Goal: Task Accomplishment & Management: Manage account settings

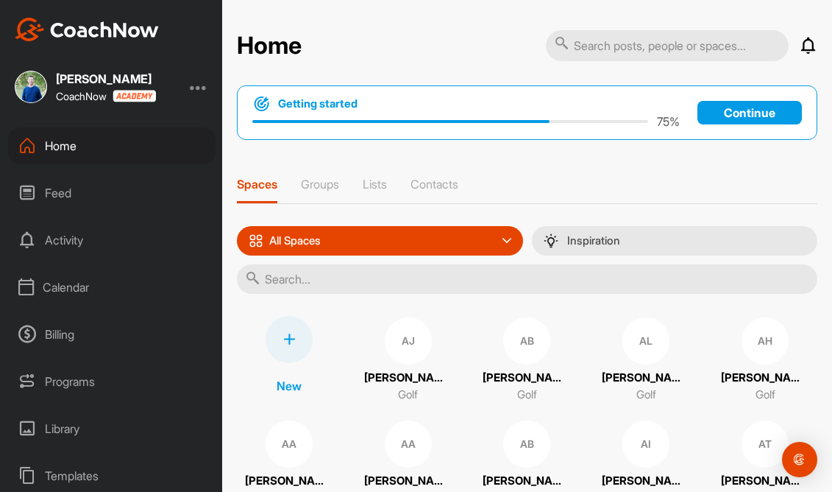
click at [91, 191] on div "Feed" at bounding box center [112, 192] width 208 height 37
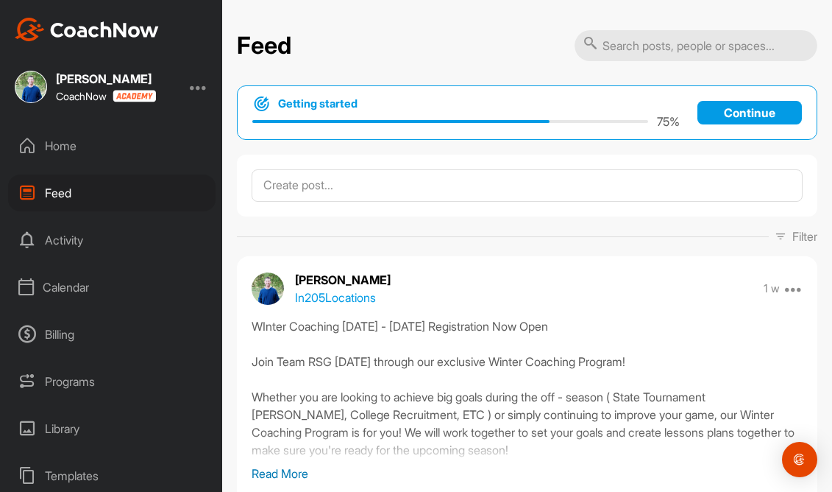
click at [89, 154] on div "Home" at bounding box center [112, 145] width 208 height 37
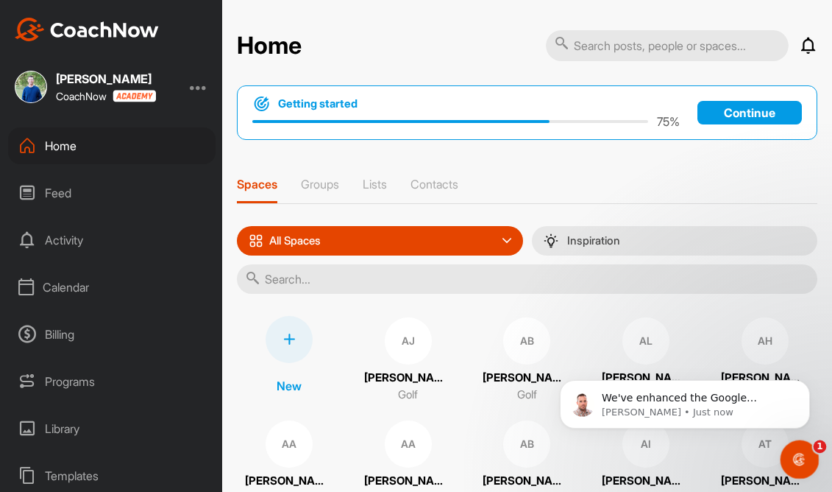
click at [806, 463] on div "Open Intercom Messenger" at bounding box center [798, 457] width 49 height 49
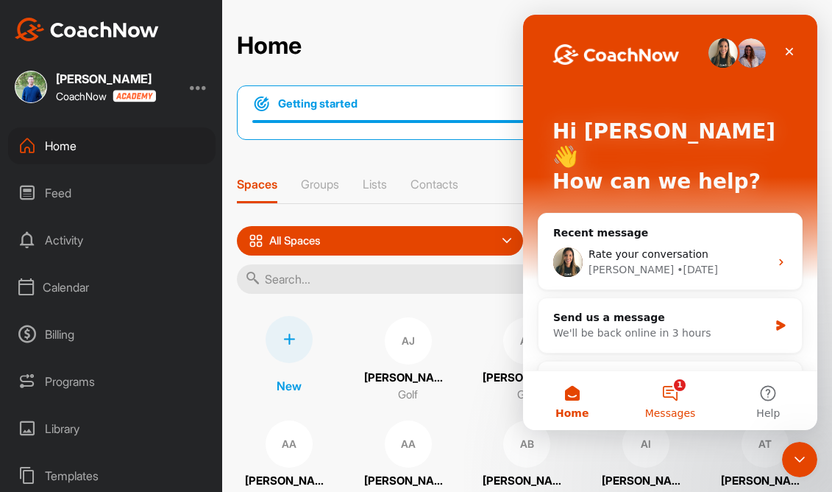
click at [681, 400] on button "1 Messages" at bounding box center [670, 400] width 98 height 59
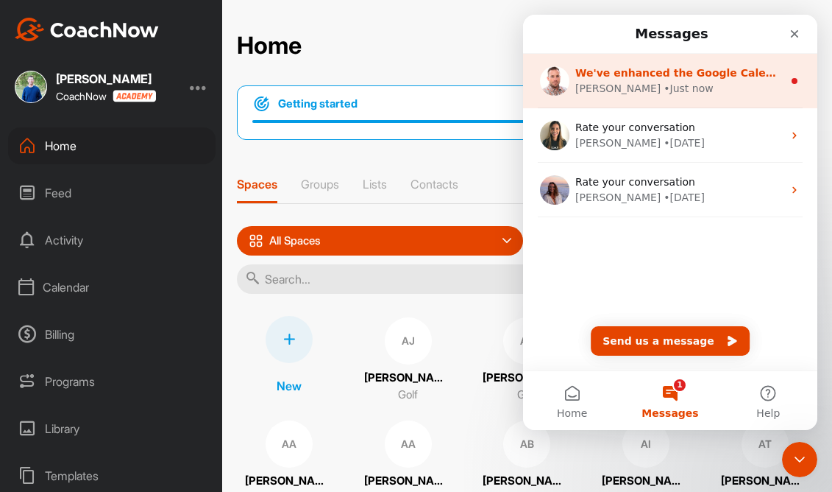
click at [730, 93] on div "[PERSON_NAME] • Just now" at bounding box center [680, 88] width 208 height 15
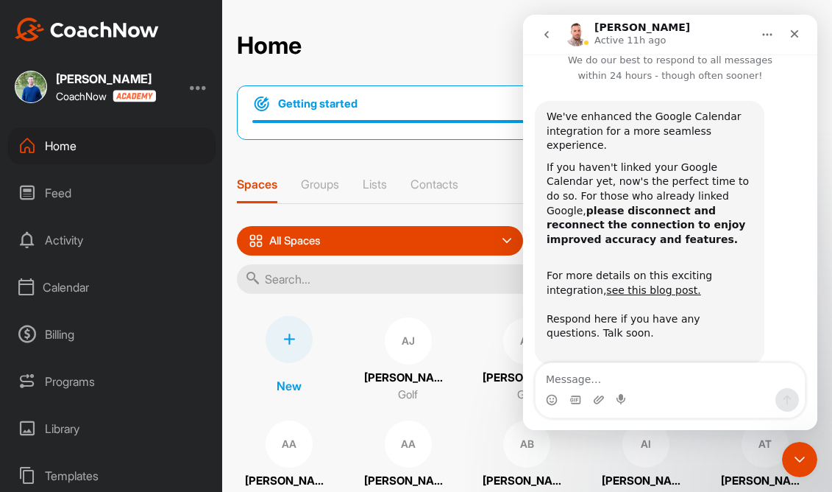
scroll to position [47, 0]
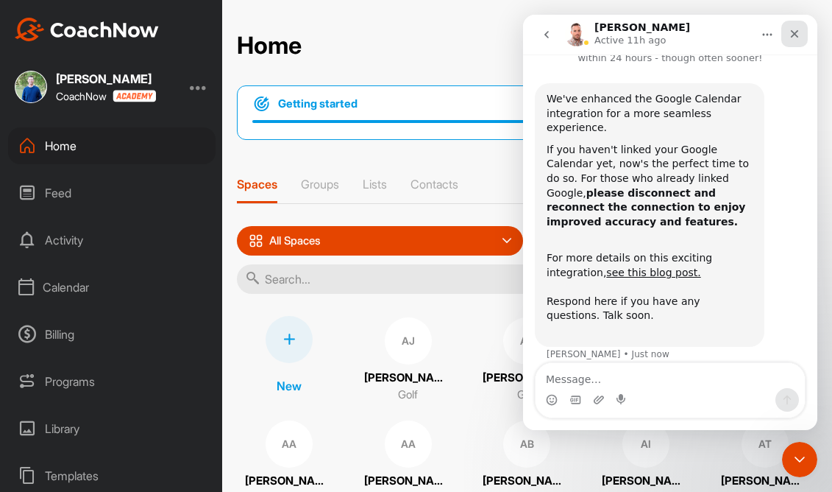
click at [802, 34] on div "Close" at bounding box center [795, 34] width 26 height 26
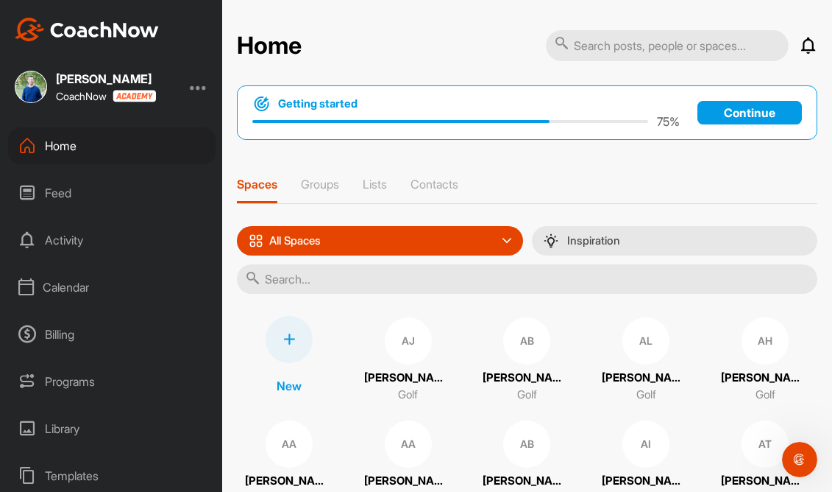
click at [68, 286] on div "Calendar" at bounding box center [112, 287] width 208 height 37
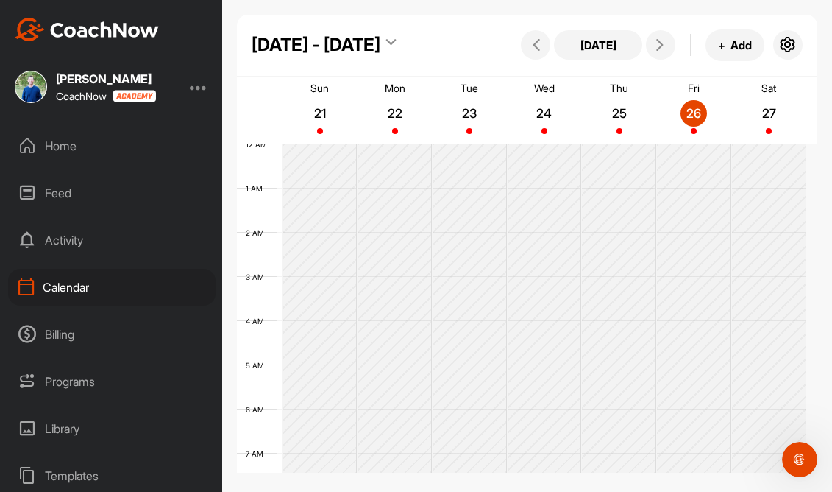
scroll to position [255, 0]
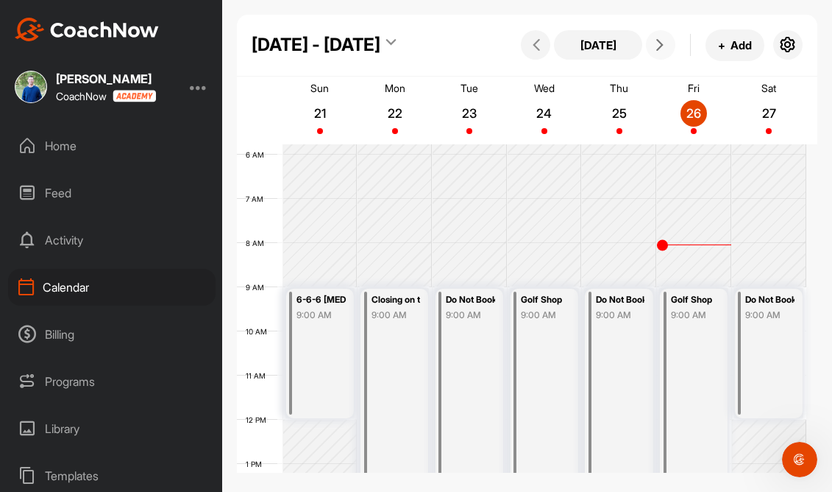
click at [662, 47] on icon at bounding box center [660, 45] width 12 height 12
click at [486, 233] on div "Haircut @ 9:40" at bounding box center [470, 233] width 49 height 17
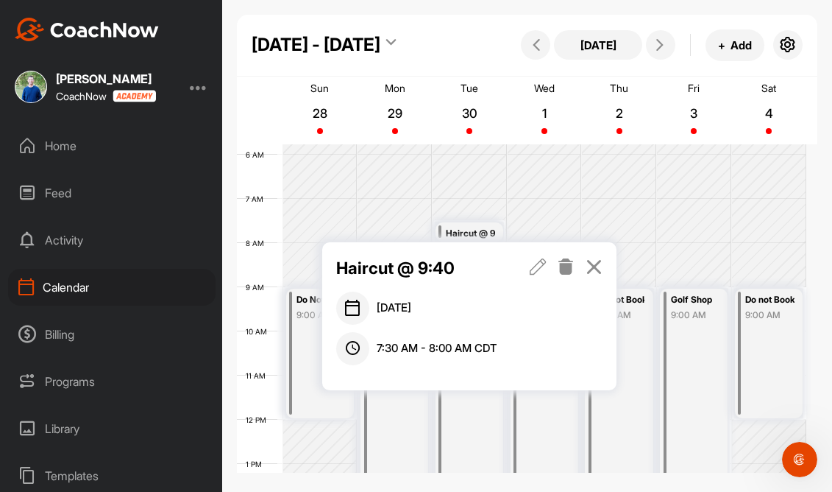
click at [599, 267] on icon at bounding box center [594, 266] width 17 height 16
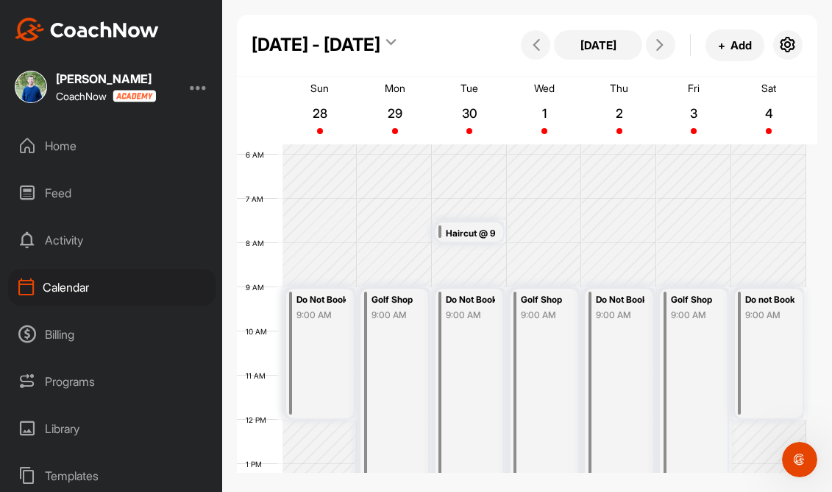
scroll to position [47, 0]
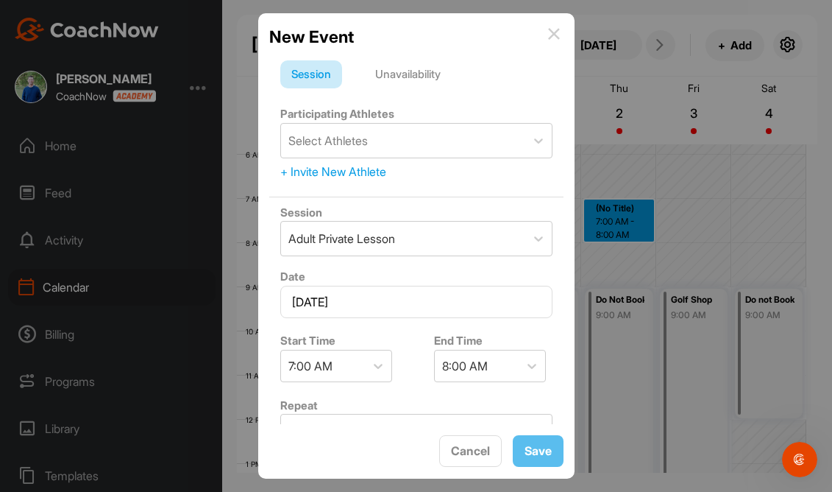
click at [422, 78] on div "Unavailability" at bounding box center [408, 74] width 88 height 28
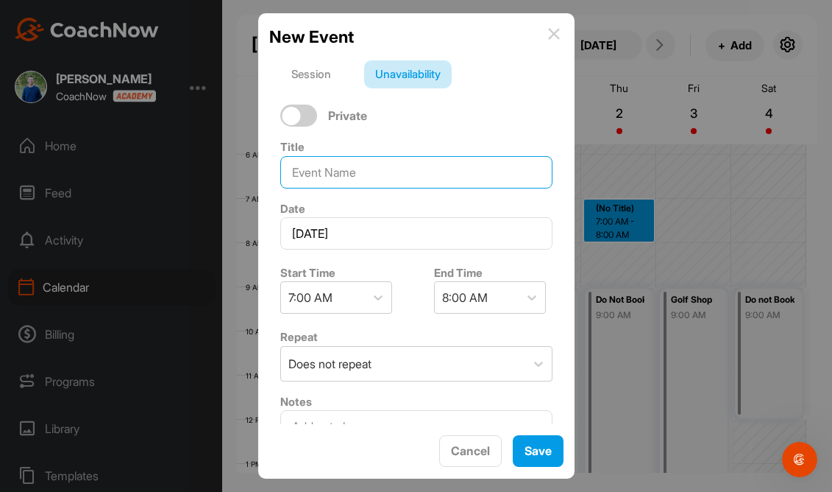
click at [361, 177] on input at bounding box center [416, 172] width 272 height 32
type input "The Preserve @ 9:50"
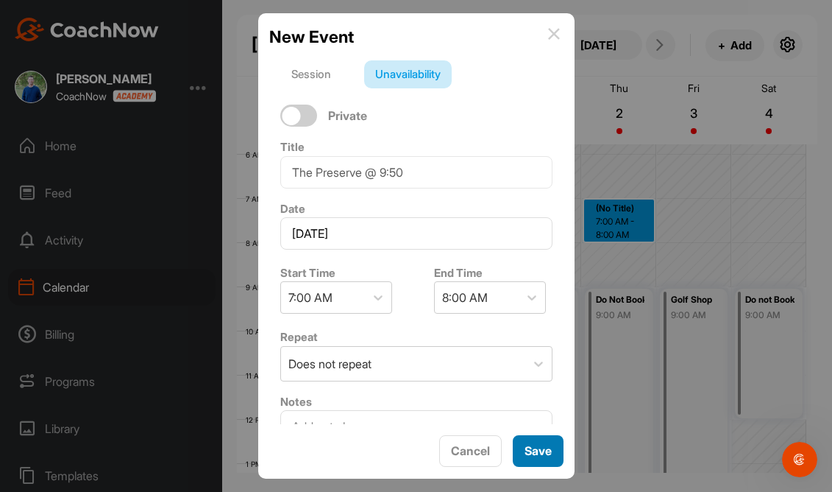
click at [559, 453] on button "Save" at bounding box center [538, 451] width 51 height 32
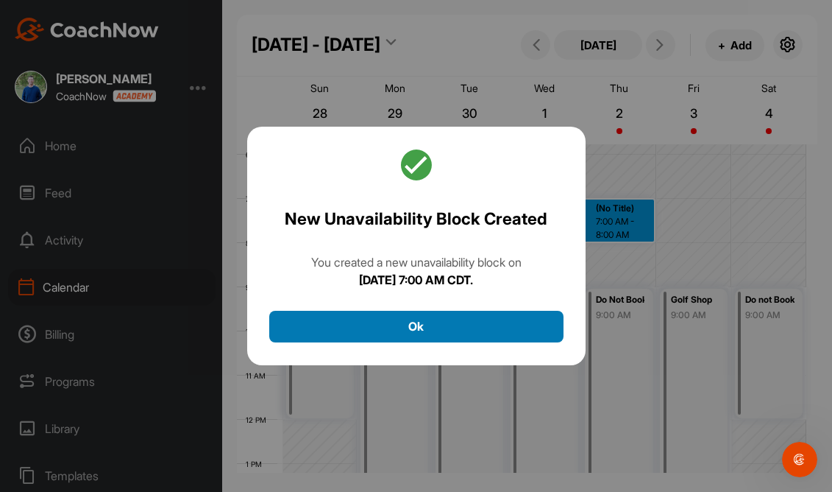
click at [500, 328] on button "Ok" at bounding box center [416, 327] width 294 height 32
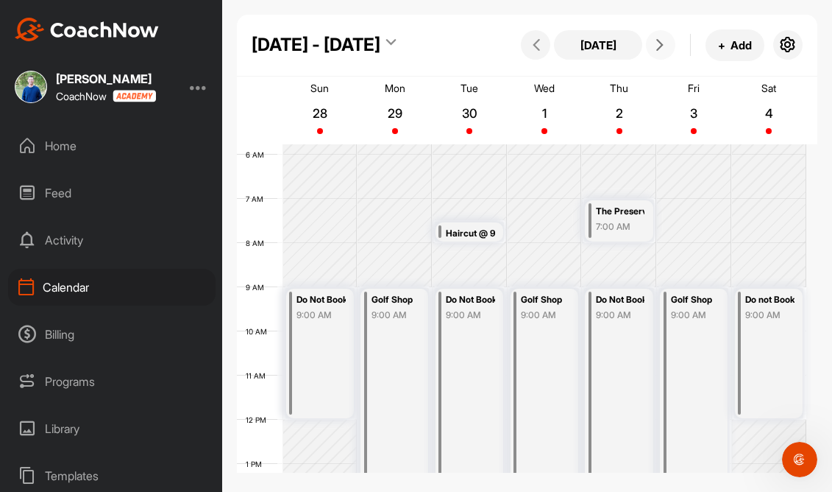
click at [652, 48] on span at bounding box center [661, 45] width 18 height 12
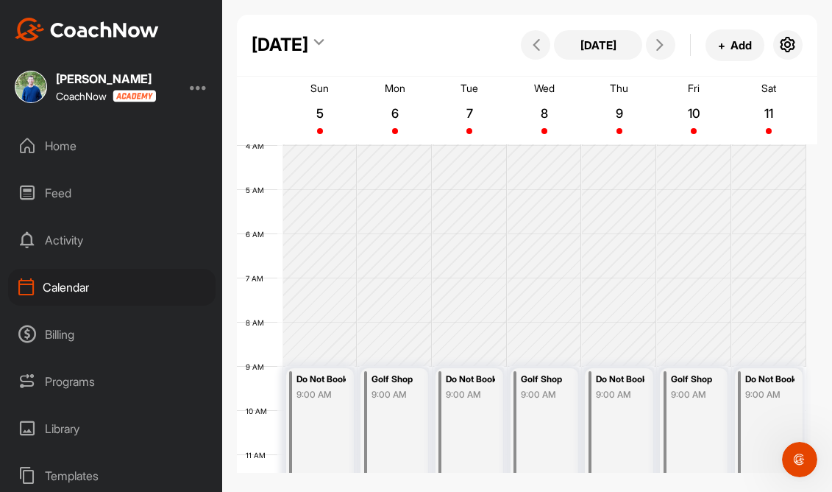
scroll to position [172, 0]
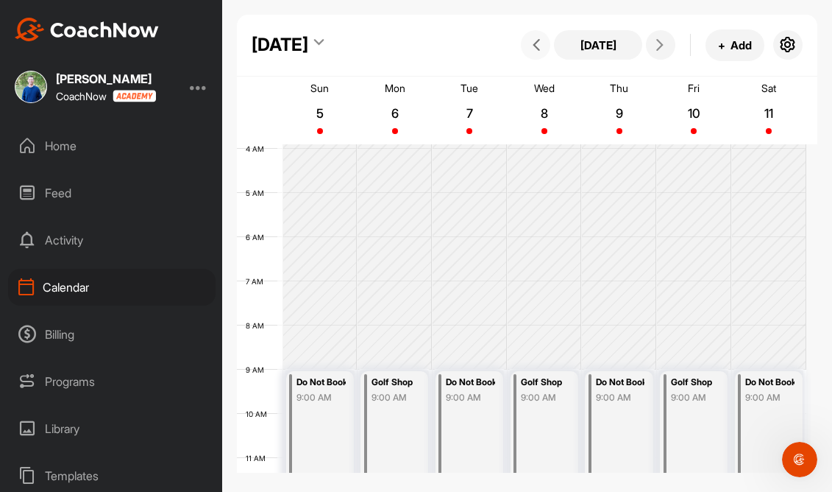
click at [538, 49] on icon at bounding box center [537, 45] width 12 height 12
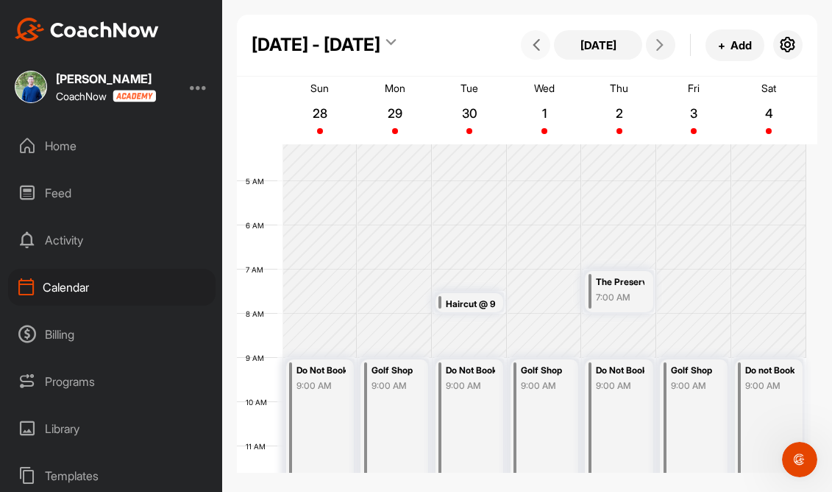
scroll to position [47, 0]
click at [390, 43] on icon at bounding box center [391, 45] width 10 height 15
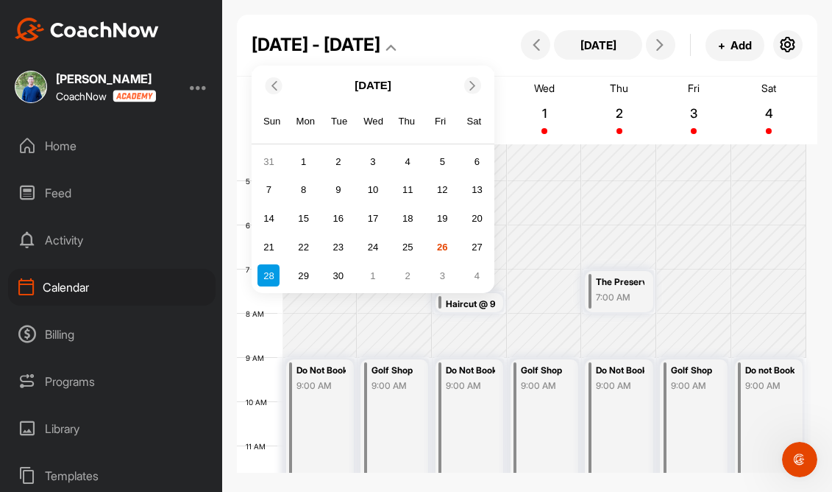
click at [470, 88] on icon at bounding box center [473, 85] width 10 height 10
click at [470, 89] on icon at bounding box center [473, 85] width 10 height 10
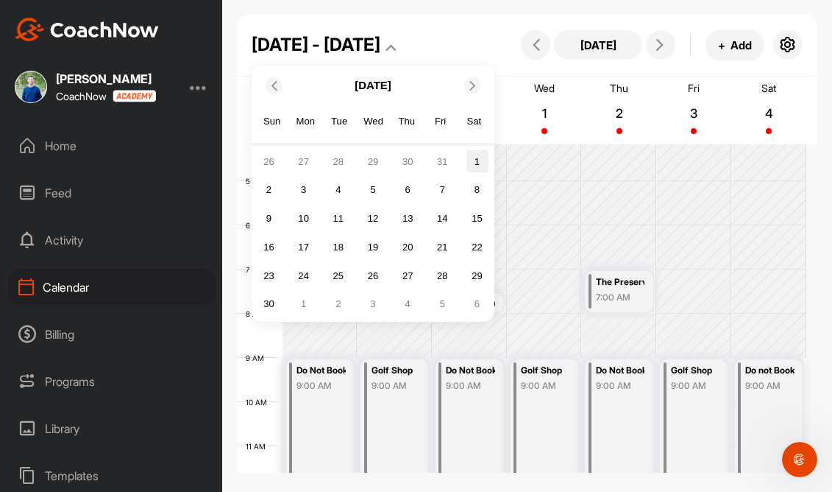
click at [475, 163] on div "1" at bounding box center [478, 161] width 22 height 22
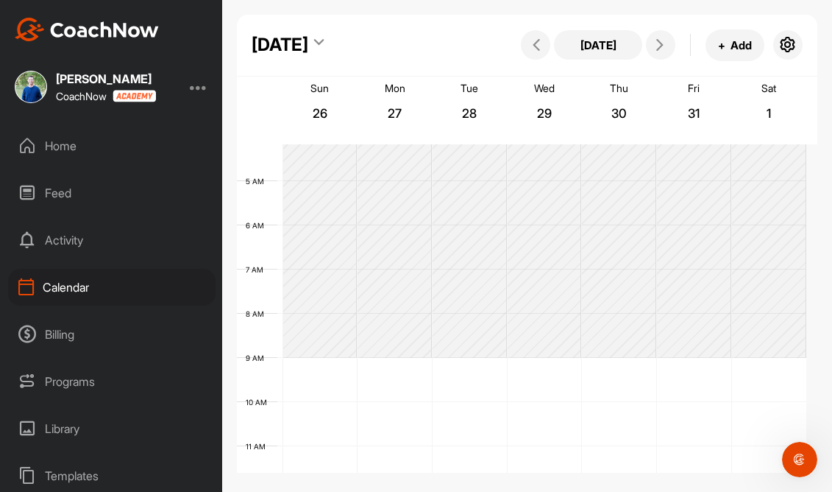
scroll to position [255, 0]
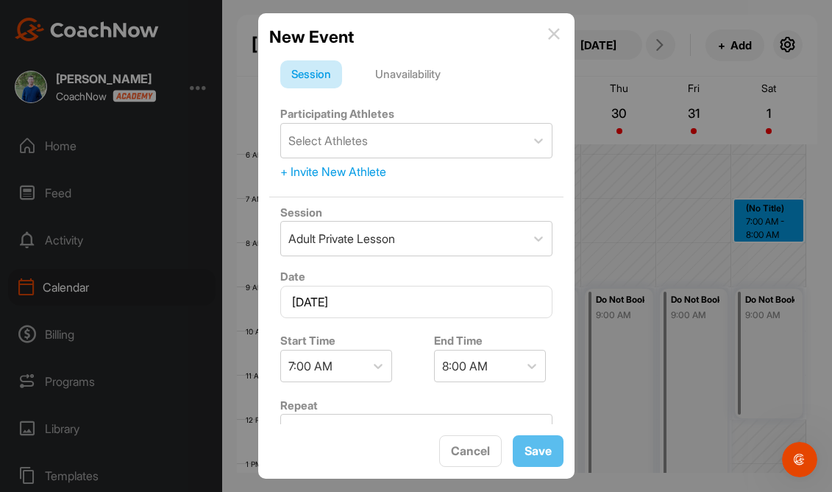
click at [434, 78] on div "Unavailability" at bounding box center [408, 74] width 88 height 28
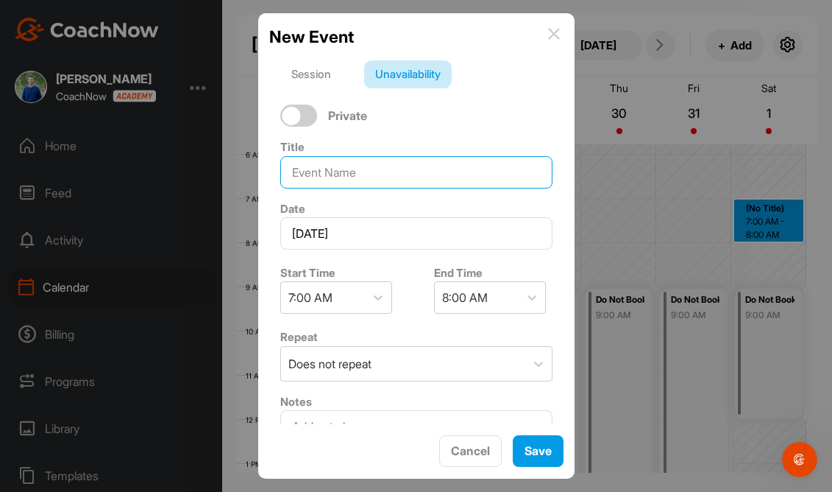
click at [389, 174] on input at bounding box center [416, 172] width 272 height 32
type input "Simulator Set - Up"
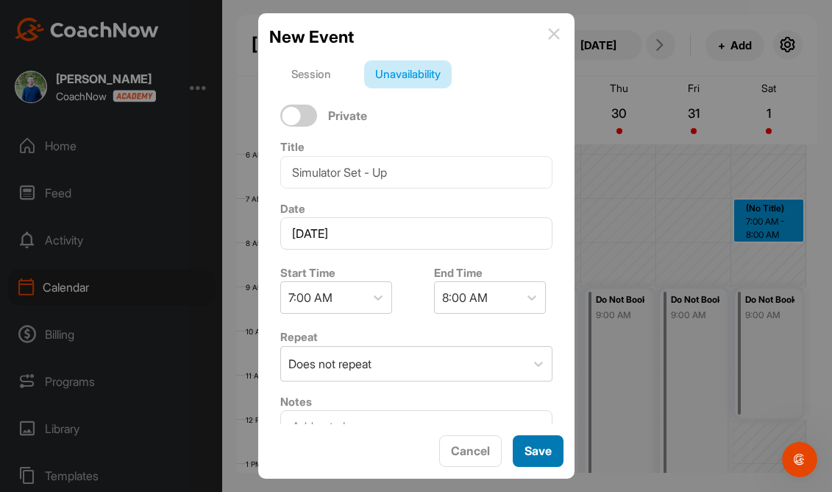
click at [528, 450] on span "Save" at bounding box center [538, 450] width 27 height 15
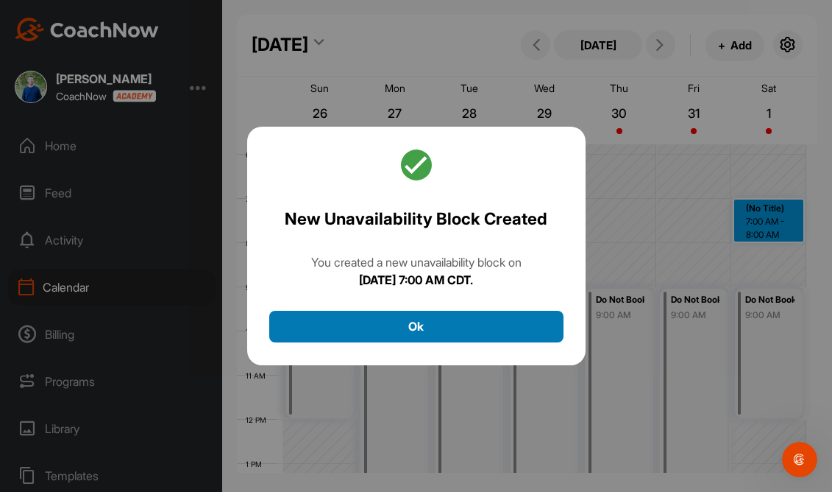
click at [533, 316] on button "Ok" at bounding box center [416, 327] width 294 height 32
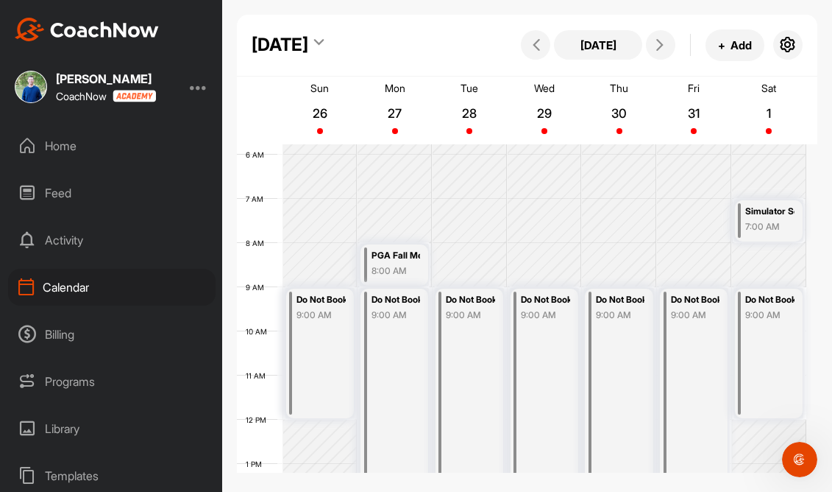
click at [324, 42] on div "[DATE]" at bounding box center [288, 45] width 72 height 26
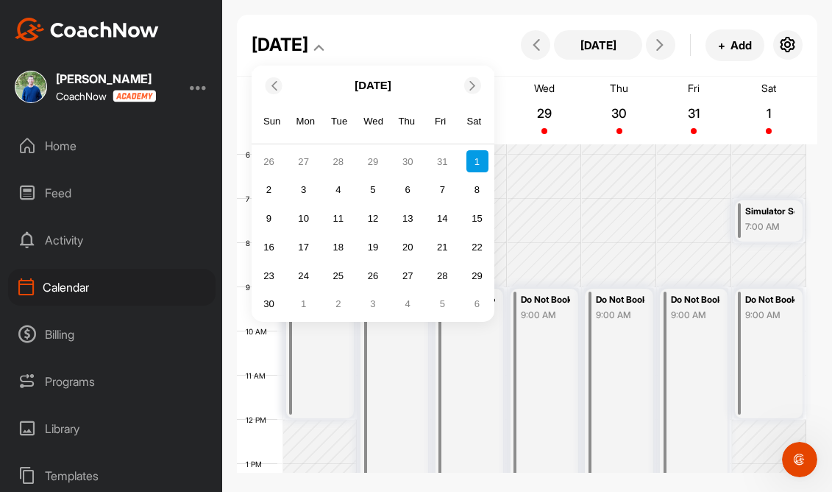
click at [275, 86] on icon at bounding box center [274, 85] width 10 height 10
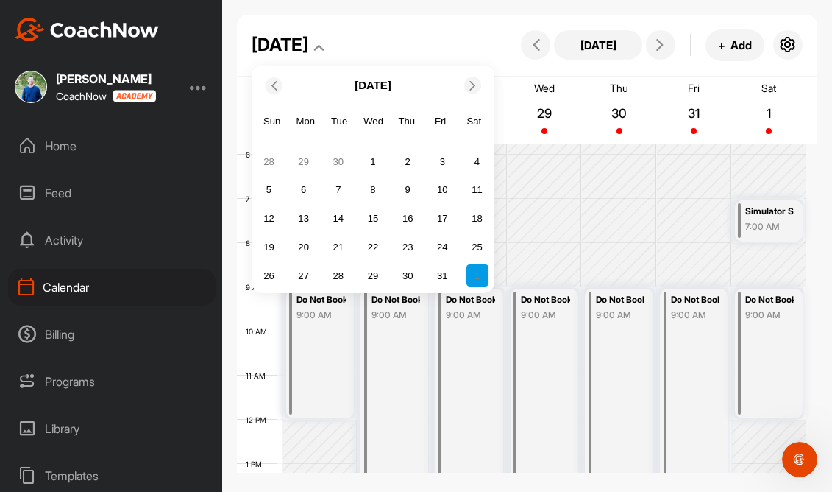
click at [276, 87] on icon at bounding box center [274, 85] width 10 height 10
click at [446, 247] on div "26" at bounding box center [442, 247] width 22 height 22
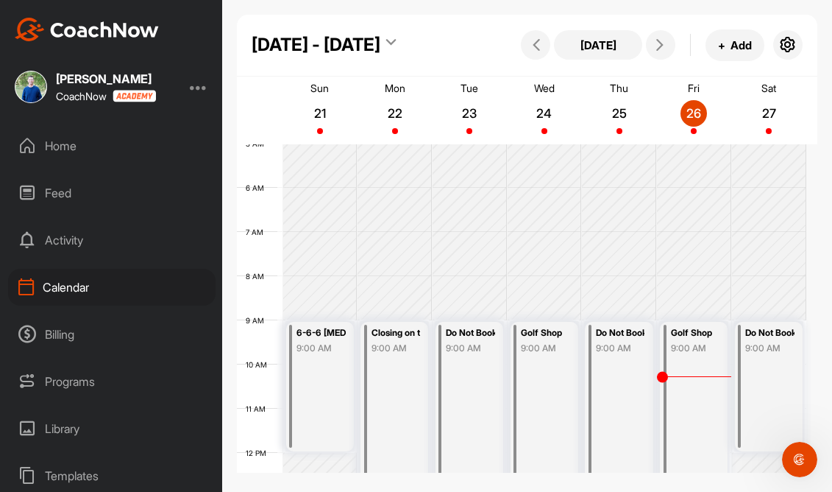
scroll to position [224, 0]
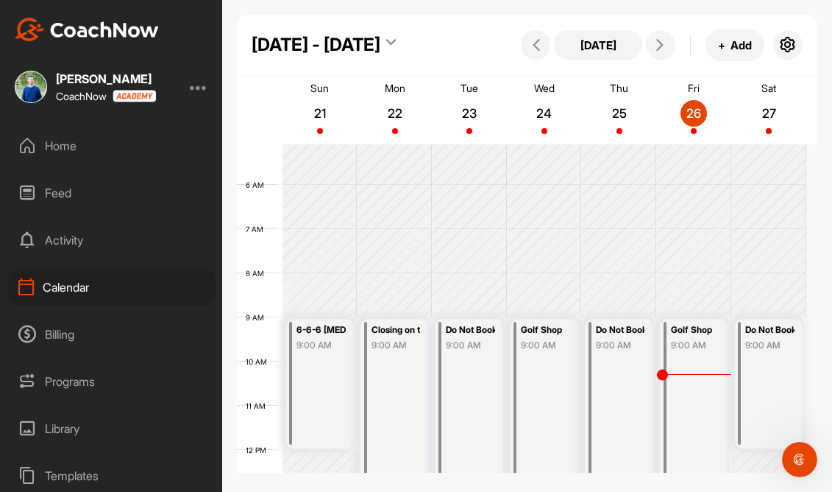
click at [91, 383] on div "Programs" at bounding box center [112, 381] width 208 height 37
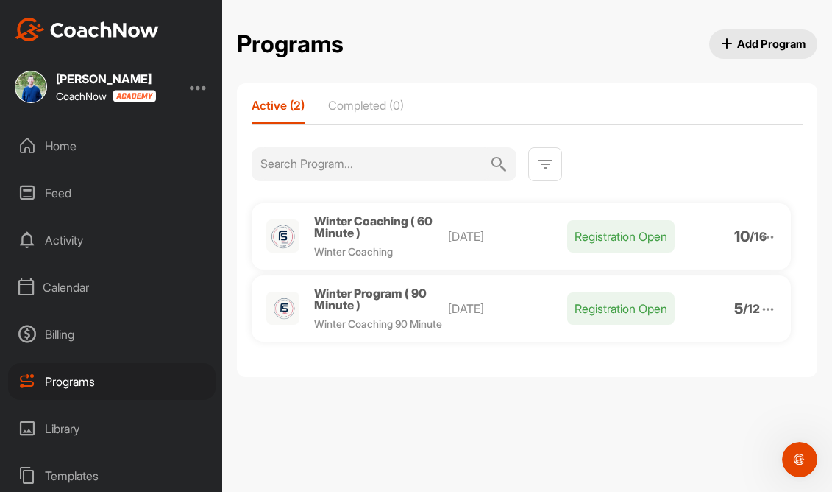
click at [89, 471] on div "Templates" at bounding box center [112, 475] width 208 height 37
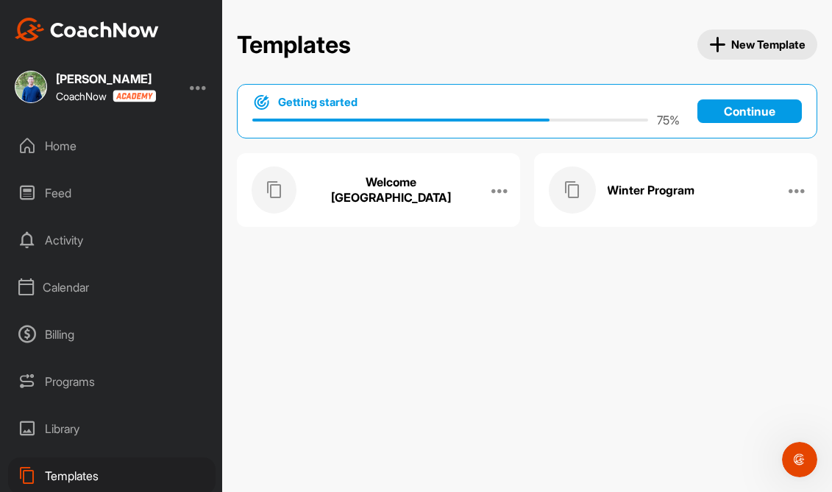
click at [82, 142] on div "Home" at bounding box center [112, 145] width 208 height 37
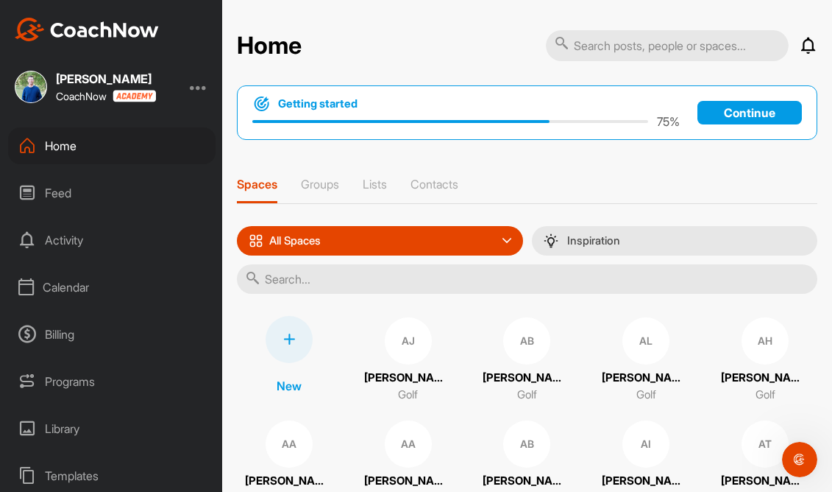
click at [79, 478] on div "Templates" at bounding box center [112, 475] width 208 height 37
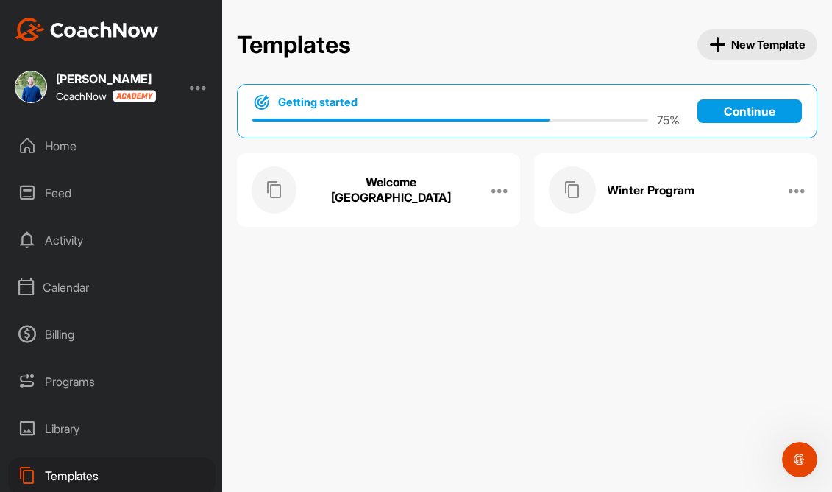
click at [666, 193] on h3 "Winter Program" at bounding box center [651, 190] width 88 height 15
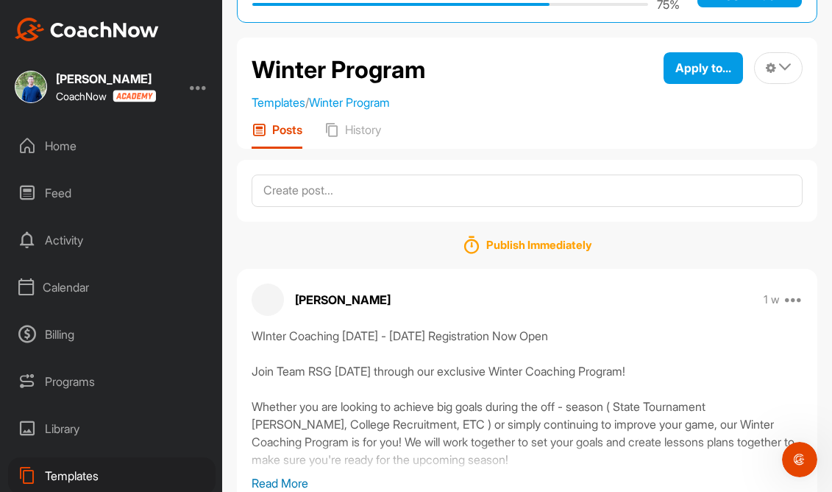
scroll to position [121, 0]
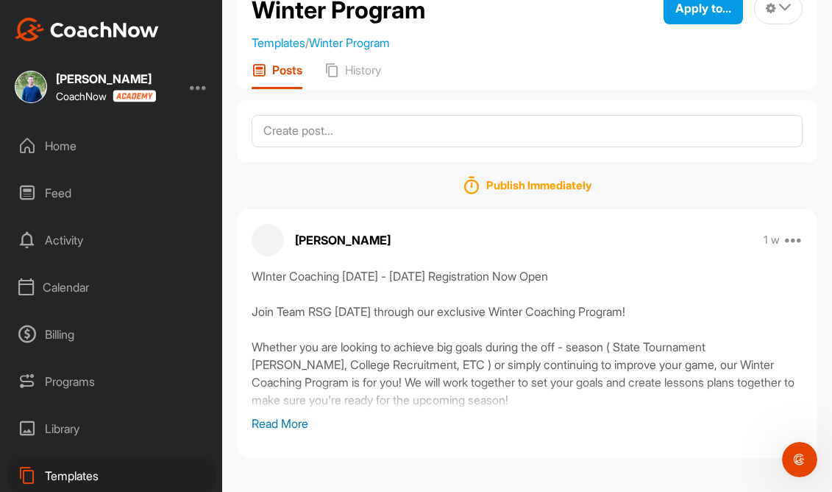
click at [84, 152] on div "Home" at bounding box center [112, 145] width 208 height 37
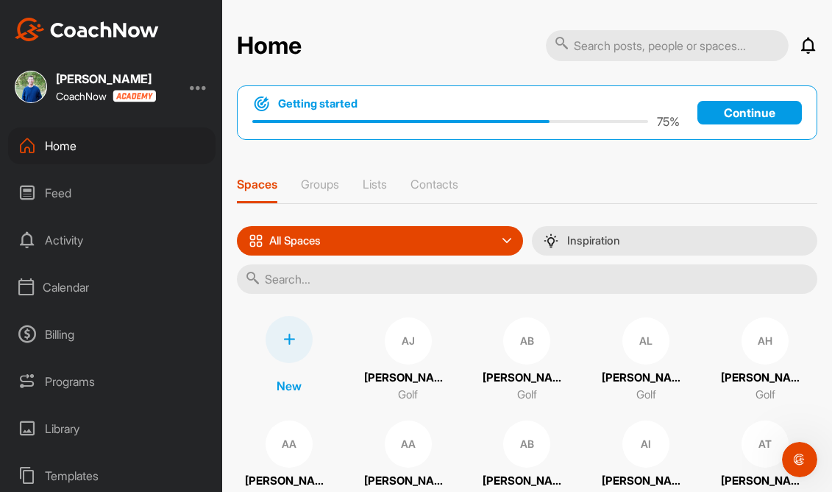
scroll to position [85, 0]
